Goal: Task Accomplishment & Management: Manage account settings

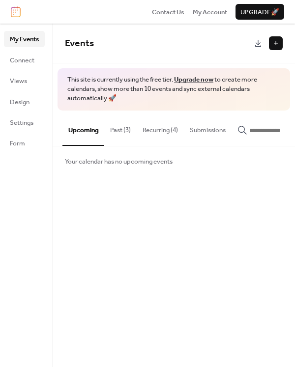
click at [120, 126] on button "Past (3)" at bounding box center [120, 128] width 32 height 34
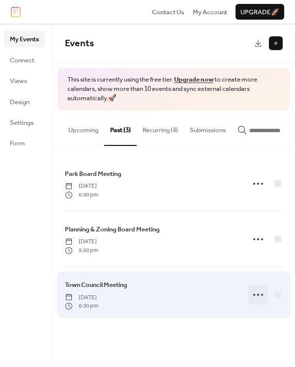
click at [258, 296] on icon at bounding box center [258, 295] width 16 height 16
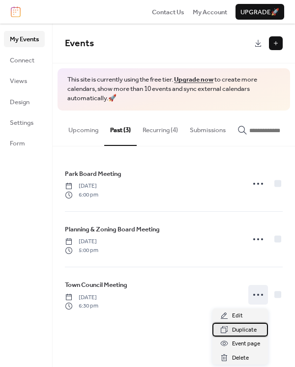
click at [240, 331] on span "Duplicate" at bounding box center [244, 331] width 25 height 10
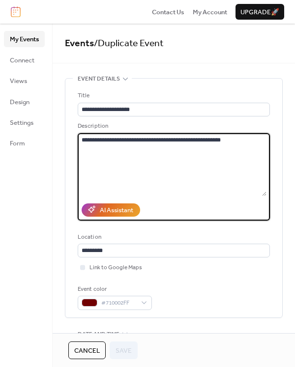
drag, startPoint x: 228, startPoint y: 142, endPoint x: 67, endPoint y: 133, distance: 161.1
click at [67, 133] on div "**********" at bounding box center [173, 198] width 217 height 239
paste textarea "**********"
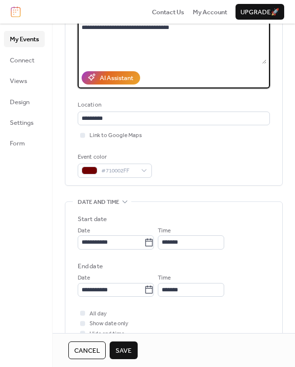
scroll to position [136, 0]
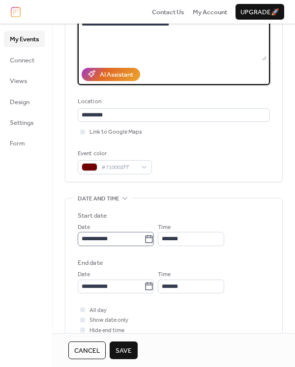
type textarea "**********"
click at [154, 241] on icon at bounding box center [149, 240] width 10 height 10
click at [144, 241] on input "**********" at bounding box center [111, 239] width 66 height 14
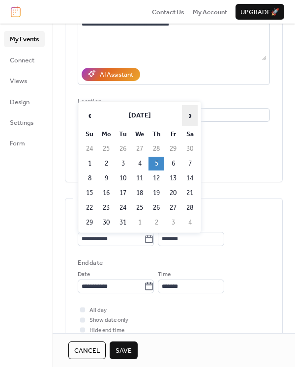
click at [188, 113] on span "›" at bounding box center [189, 116] width 15 height 20
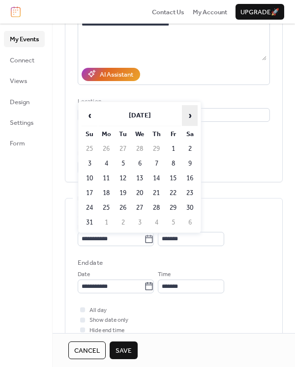
click at [188, 113] on span "›" at bounding box center [189, 116] width 15 height 20
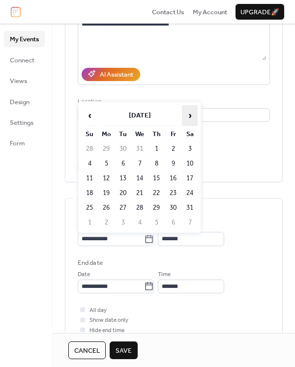
click at [188, 113] on span "›" at bounding box center [189, 116] width 15 height 20
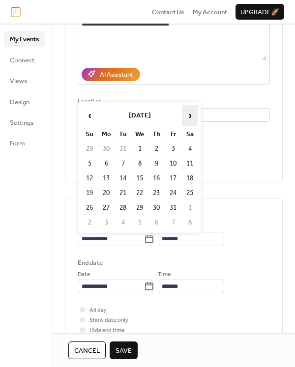
click at [188, 113] on span "›" at bounding box center [189, 116] width 15 height 20
click at [86, 113] on span "‹" at bounding box center [89, 116] width 15 height 20
click at [186, 116] on span "›" at bounding box center [189, 116] width 15 height 20
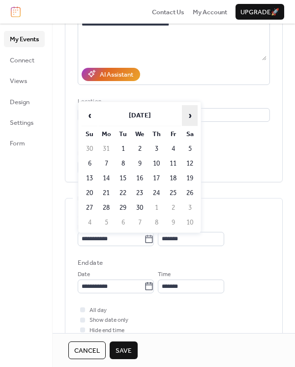
click at [186, 116] on span "›" at bounding box center [189, 116] width 15 height 20
click at [186, 115] on span "›" at bounding box center [189, 116] width 15 height 20
click at [184, 115] on span "›" at bounding box center [189, 116] width 15 height 20
click at [189, 115] on span "›" at bounding box center [189, 116] width 15 height 20
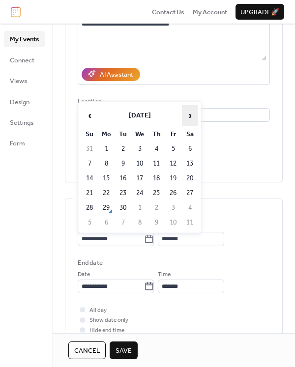
click at [188, 115] on span "›" at bounding box center [189, 116] width 15 height 20
click at [156, 162] on td "9" at bounding box center [157, 164] width 16 height 14
type input "**********"
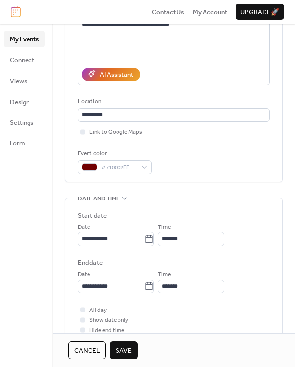
click at [121, 349] on span "Save" at bounding box center [124, 351] width 16 height 10
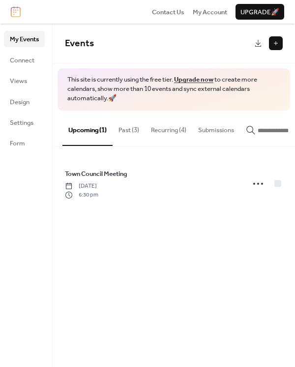
click at [122, 128] on button "Past (3)" at bounding box center [129, 128] width 32 height 34
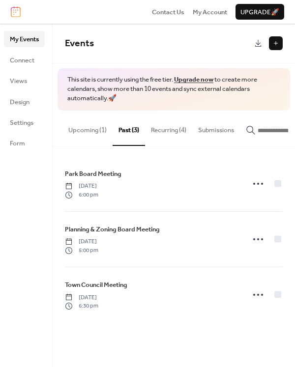
click at [176, 127] on button "Recurring (4)" at bounding box center [168, 128] width 47 height 34
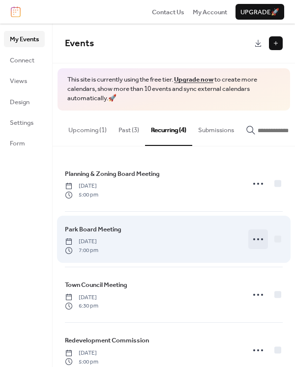
click at [250, 239] on icon at bounding box center [258, 240] width 16 height 16
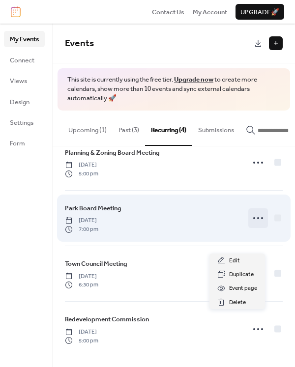
scroll to position [23, 0]
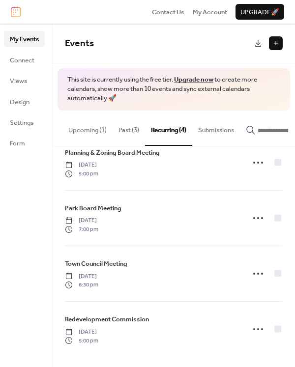
click at [88, 125] on button "Upcoming (1)" at bounding box center [87, 128] width 50 height 34
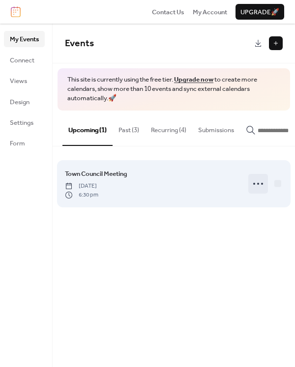
click at [255, 183] on icon at bounding box center [258, 184] width 16 height 16
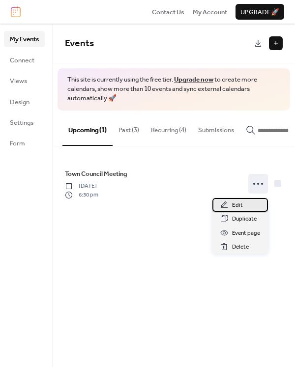
click at [237, 206] on span "Edit" at bounding box center [237, 206] width 11 height 10
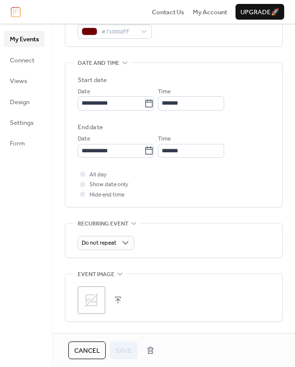
scroll to position [266, 0]
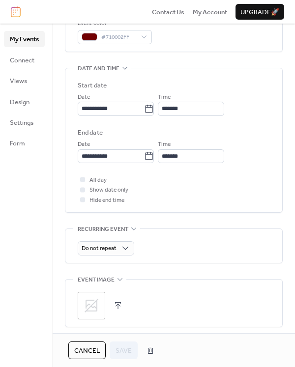
click at [127, 243] on div "Do not repeat" at bounding box center [174, 245] width 192 height 33
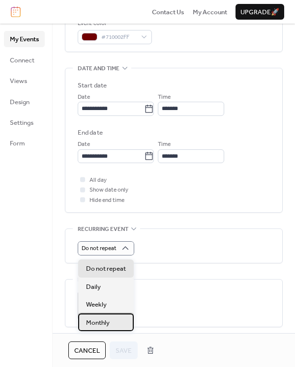
click at [103, 326] on span "Monthly" at bounding box center [98, 323] width 24 height 10
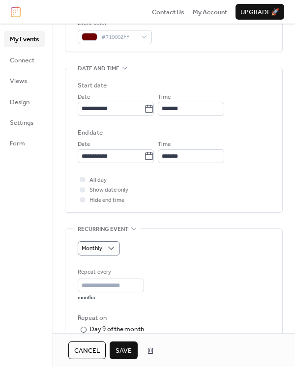
scroll to position [376, 0]
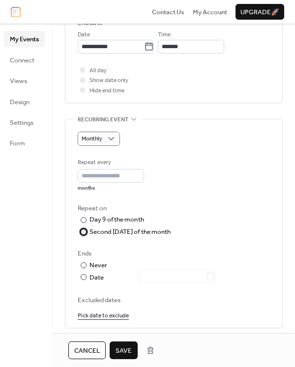
click at [130, 237] on div "Second Thursday of the month" at bounding box center [131, 232] width 82 height 10
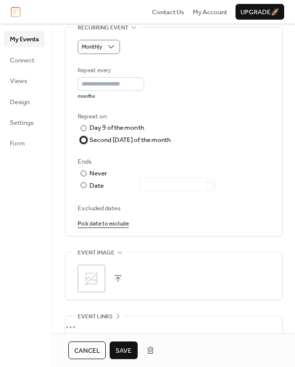
scroll to position [481, 0]
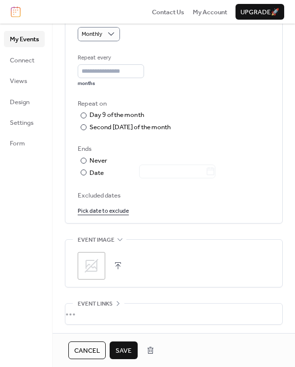
click at [120, 352] on span "Save" at bounding box center [124, 351] width 16 height 10
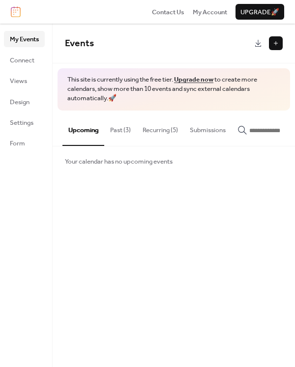
click at [161, 129] on button "Recurring (5)" at bounding box center [160, 128] width 47 height 34
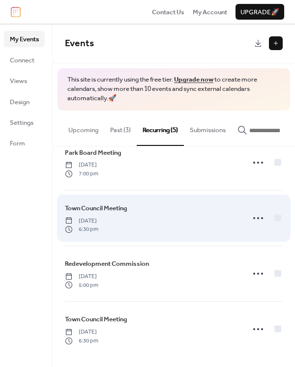
scroll to position [78, 0]
